Goal: Information Seeking & Learning: Compare options

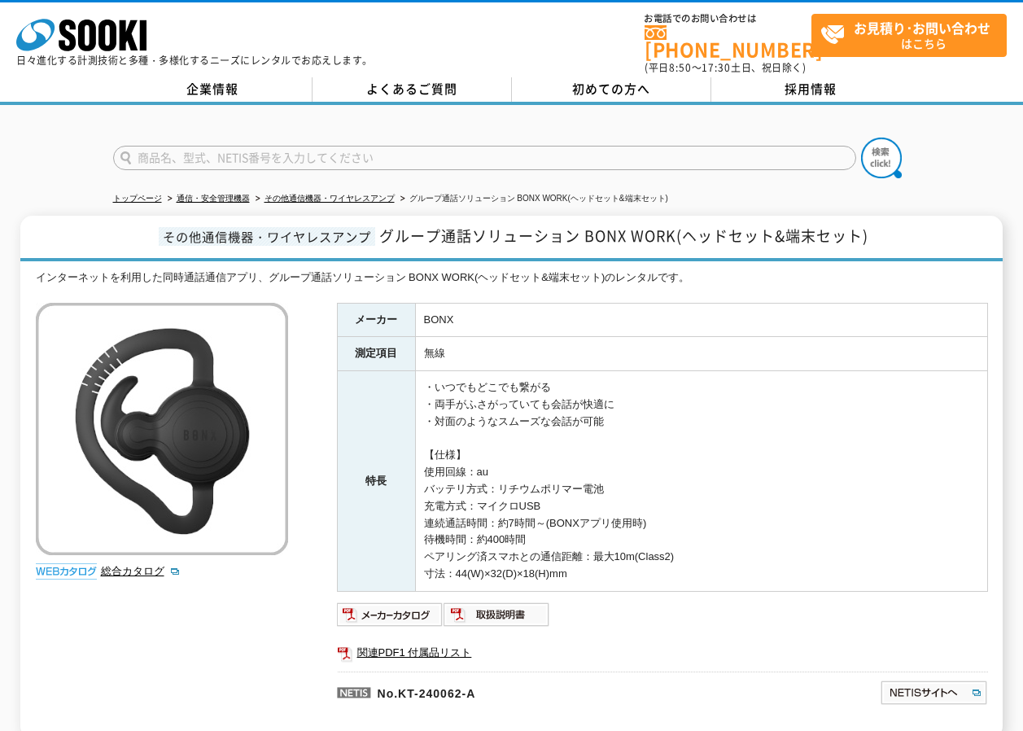
scroll to position [81, 0]
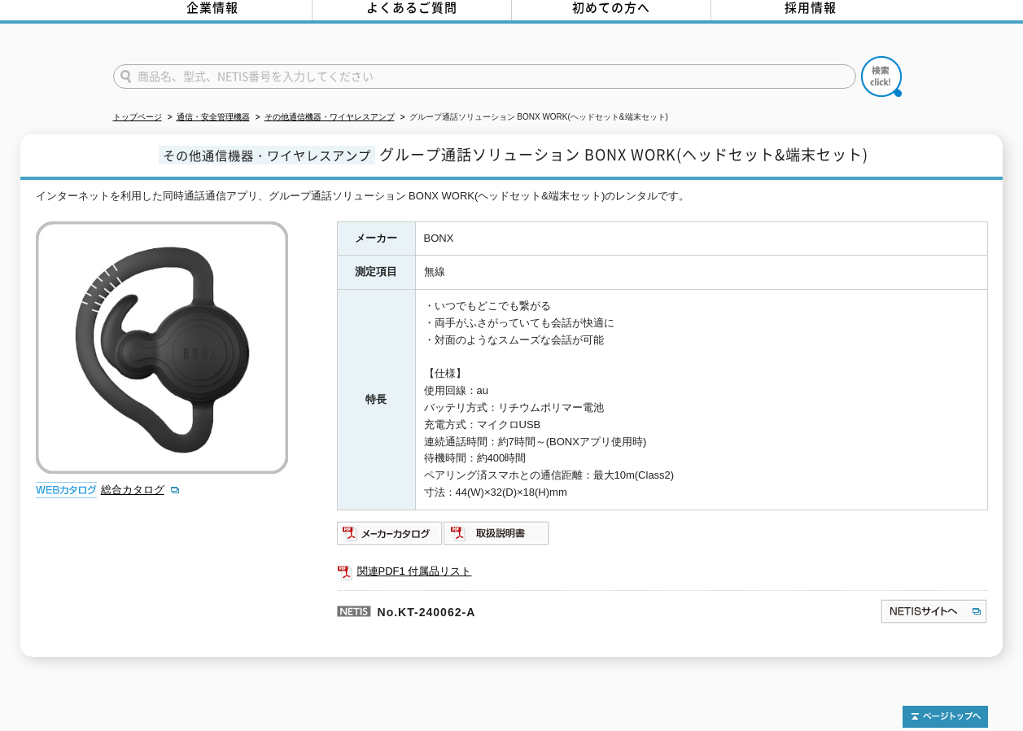
click at [493, 352] on td "・いつでもどこでも繋がる ・両手がふさがっていても会話が快適に ・対面のようなスムーズな会話が可能 【仕様】 使用回線：au バッテリ方式：リチウムポリマー電…" at bounding box center [701, 400] width 572 height 220
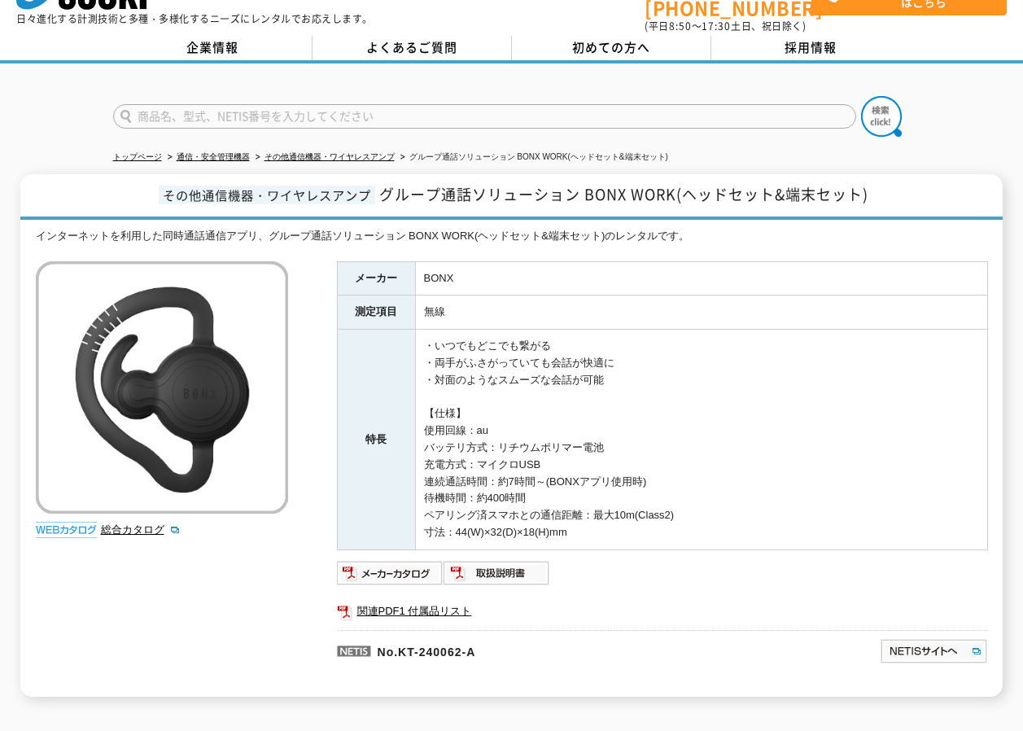
scroll to position [0, 0]
